Goal: Task Accomplishment & Management: Use online tool/utility

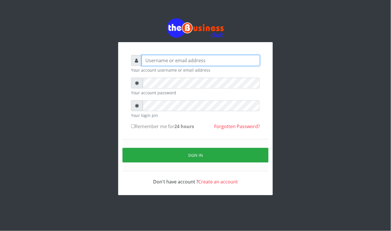
click at [180, 57] on input "text" at bounding box center [201, 60] width 118 height 11
type input "kennyclassy"
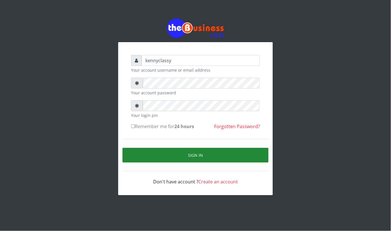
click at [188, 149] on button "Sign in" at bounding box center [196, 155] width 146 height 15
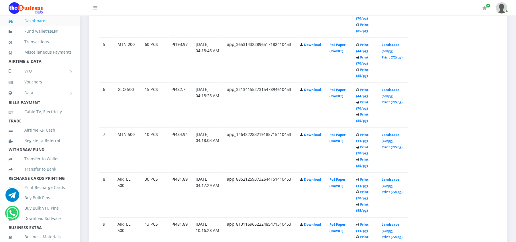
scroll to position [504, 0]
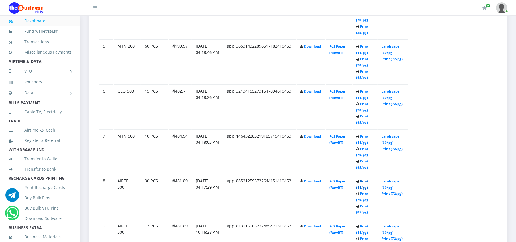
click at [364, 179] on link "Print (44/pg)" at bounding box center [362, 184] width 12 height 11
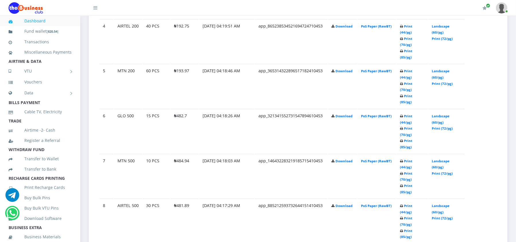
scroll to position [504, 0]
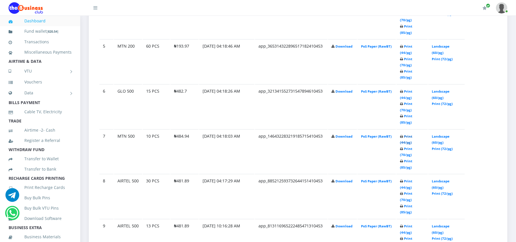
click at [408, 134] on link "Print (44/pg)" at bounding box center [406, 139] width 12 height 11
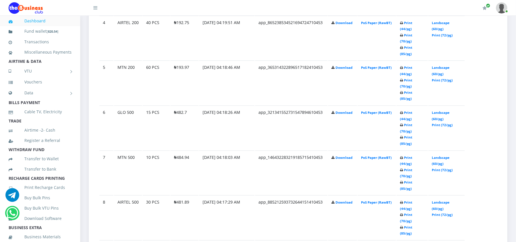
scroll to position [458, 0]
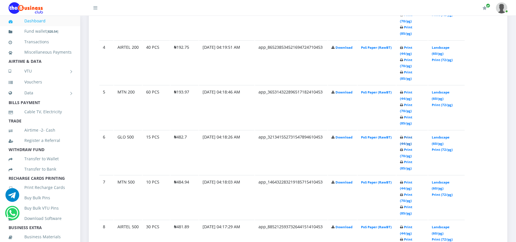
click at [412, 135] on link "Print (44/pg)" at bounding box center [406, 140] width 12 height 11
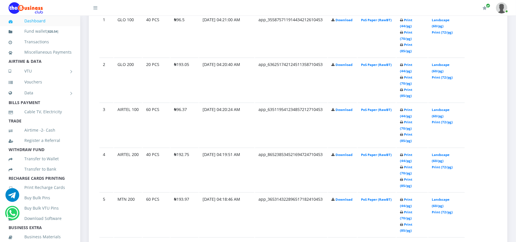
scroll to position [336, 0]
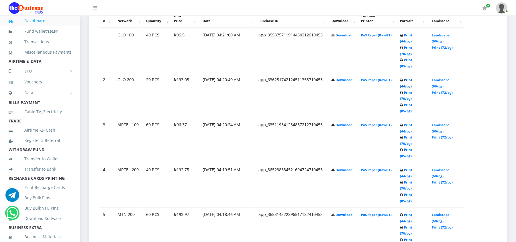
click at [412, 78] on link "Print (44/pg)" at bounding box center [406, 83] width 12 height 11
click at [410, 34] on link "Print (44/pg)" at bounding box center [406, 38] width 12 height 11
click at [406, 168] on link "Print (44/pg)" at bounding box center [406, 173] width 12 height 11
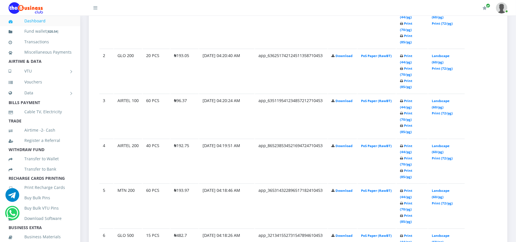
scroll to position [367, 0]
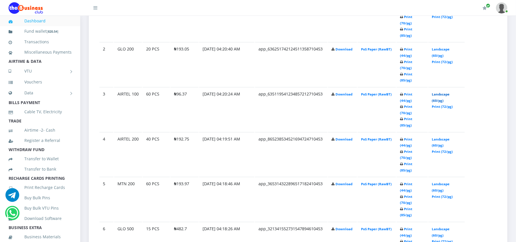
click at [436, 92] on link "Landscape (60/pg)" at bounding box center [441, 97] width 18 height 11
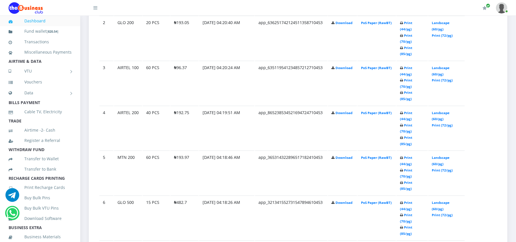
scroll to position [367, 0]
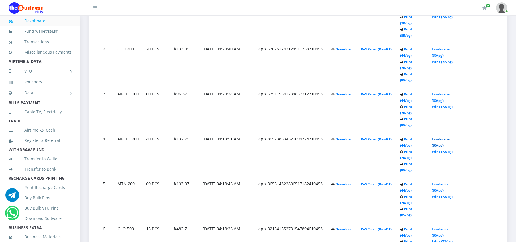
click at [443, 137] on link "Landscape (60/pg)" at bounding box center [441, 142] width 18 height 11
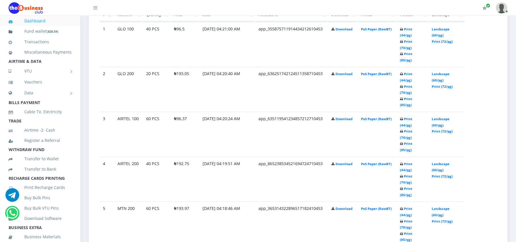
scroll to position [367, 0]
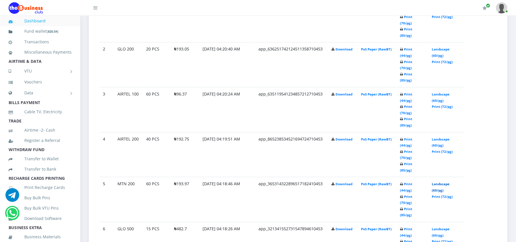
click at [436, 182] on link "Landscape (60/pg)" at bounding box center [441, 187] width 18 height 11
